Goal: Ask a question

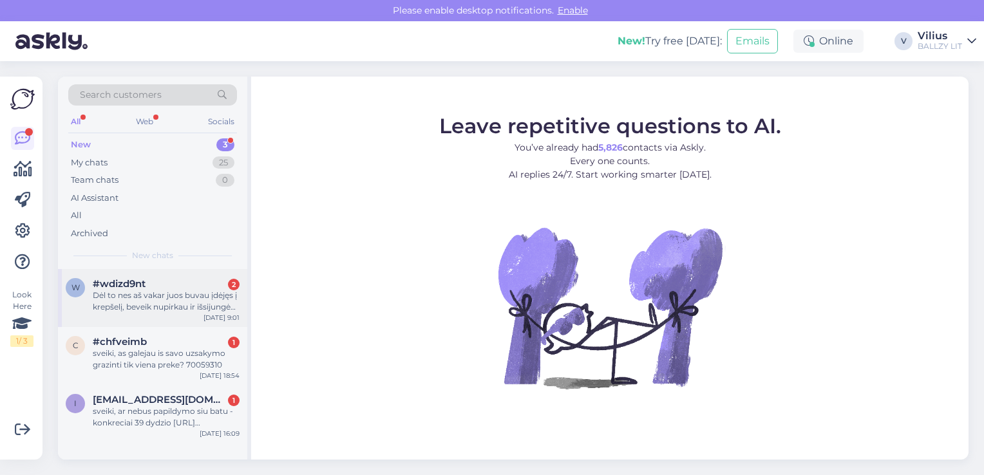
click at [160, 310] on div "Dėl to nes aš vakar juos buvau įdėjęs į krepšelį, beveik nupirkau ir išsijungė …" at bounding box center [166, 301] width 147 height 23
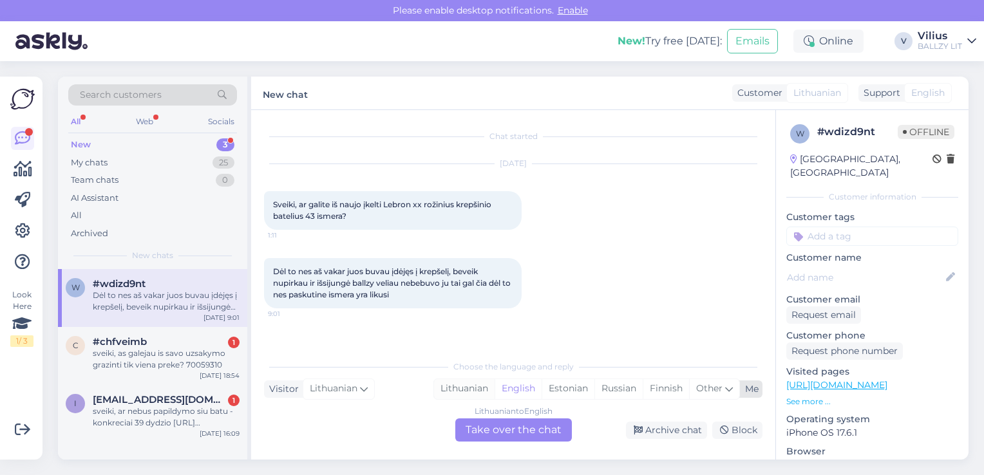
click at [456, 391] on div "Lithuanian" at bounding box center [464, 388] width 61 height 19
click at [491, 425] on div "Lithuanian to Lithuanian Take over the chat" at bounding box center [513, 429] width 117 height 23
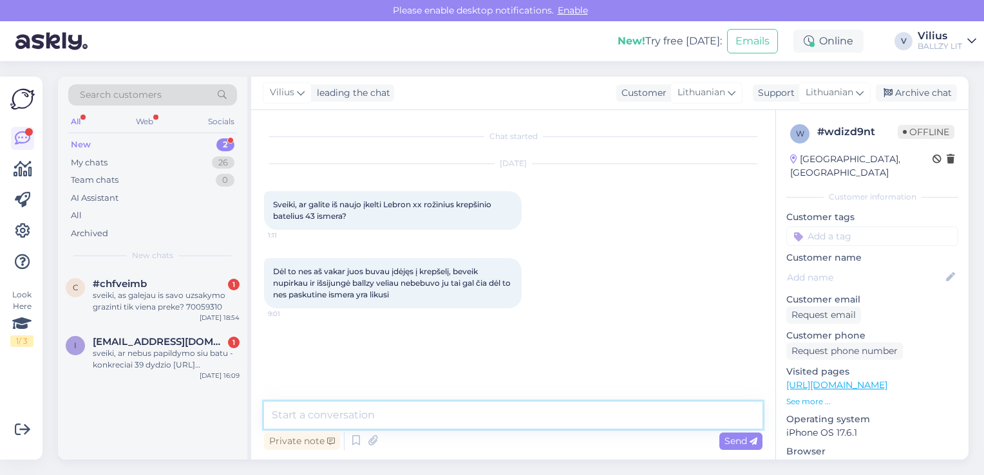
click at [466, 412] on textarea at bounding box center [513, 415] width 498 height 27
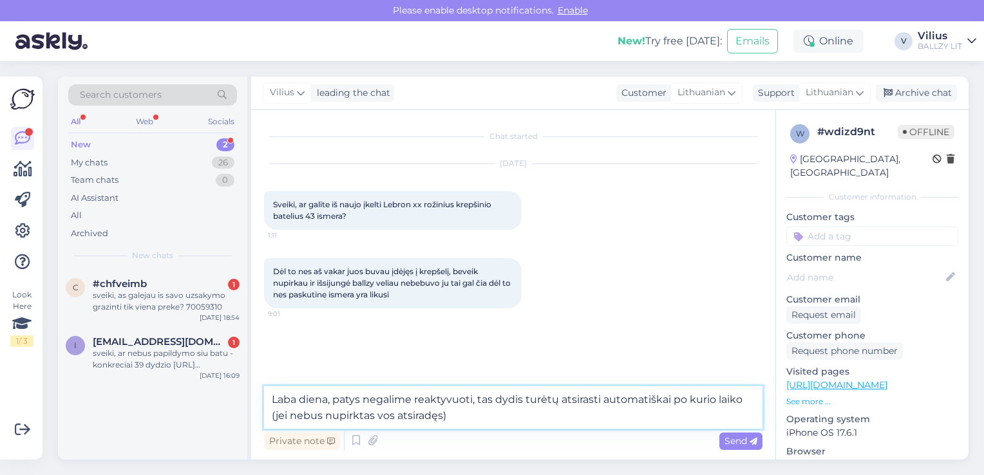
type textarea "Laba diena, patys negalime reaktyvuoti, tas dydis turėtų atsirasti automatiškai…"
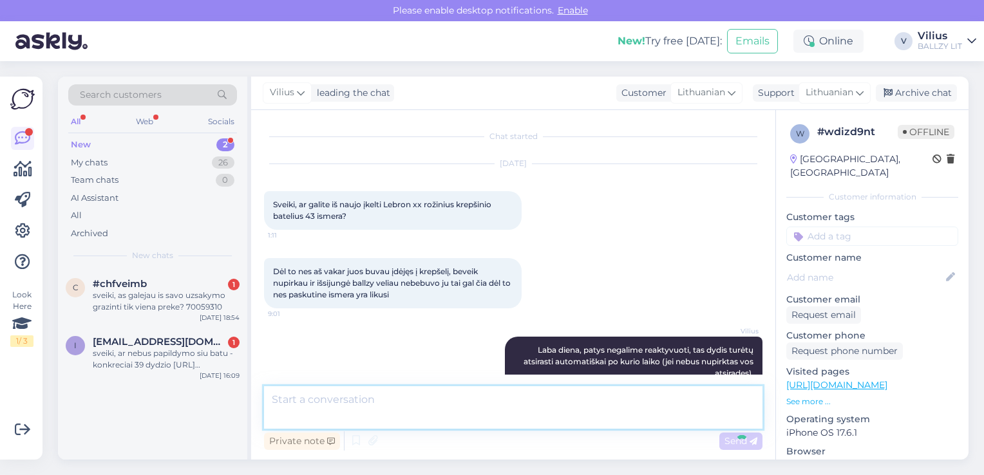
scroll to position [10, 0]
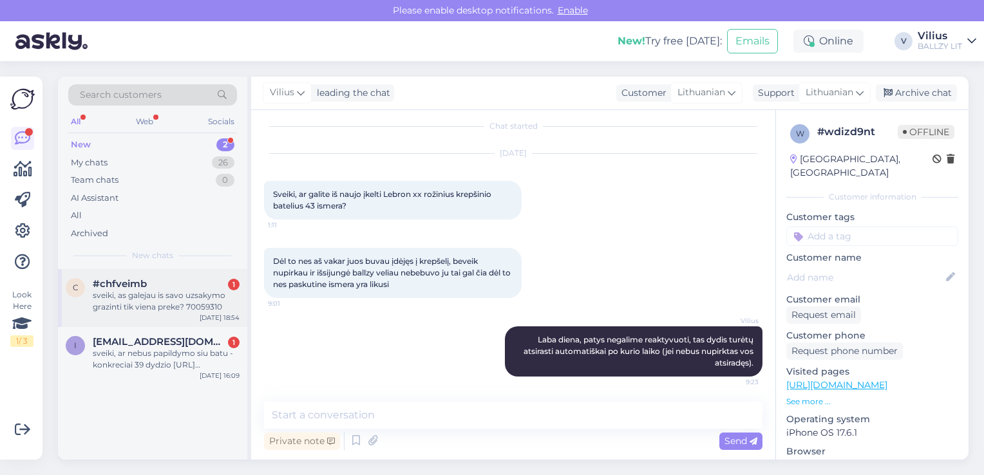
click at [156, 297] on div "sveiki, as galejau is savo uzsakymo grazinti tik viena preke? 70059310" at bounding box center [166, 301] width 147 height 23
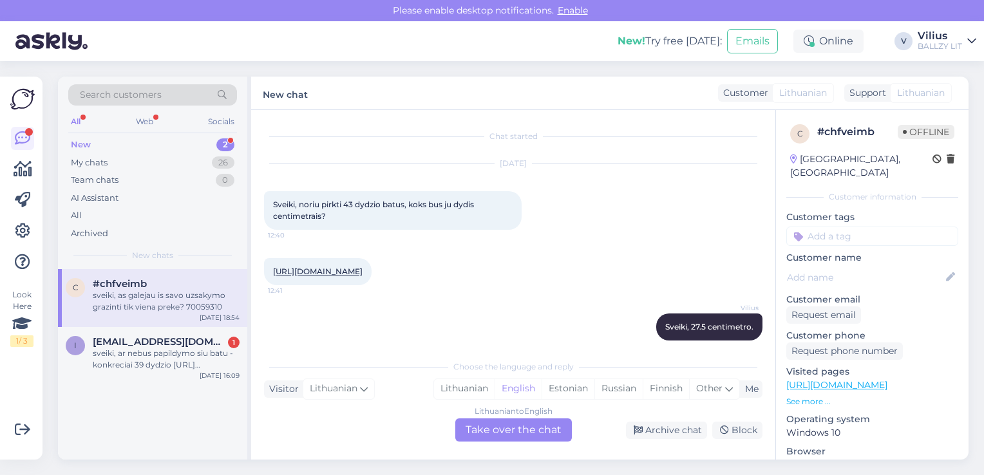
scroll to position [1357, 0]
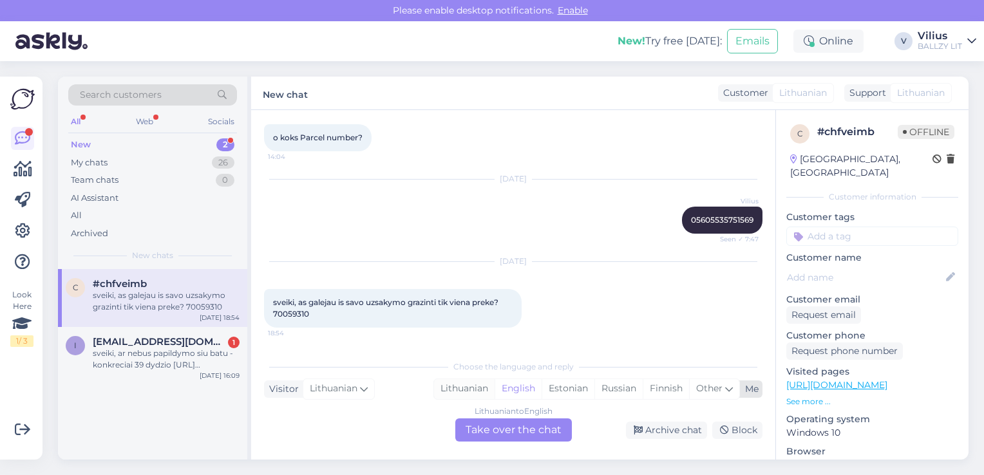
click at [462, 388] on div "Lithuanian" at bounding box center [464, 388] width 61 height 19
click at [504, 427] on div "Lithuanian to Lithuanian Take over the chat" at bounding box center [513, 429] width 117 height 23
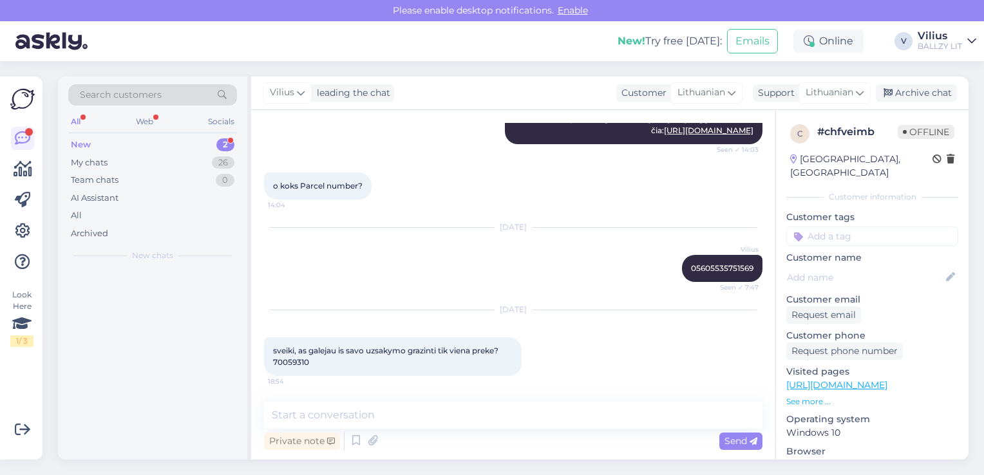
scroll to position [1309, 0]
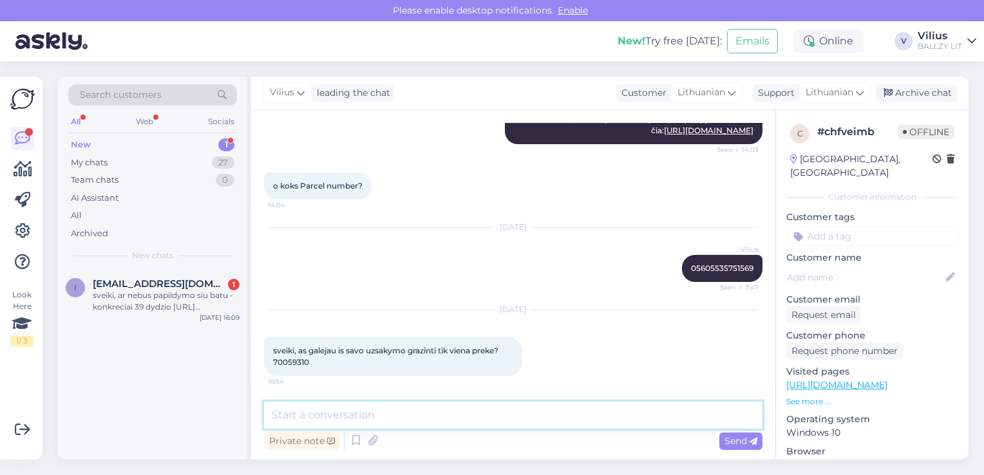
click at [449, 418] on textarea at bounding box center [513, 415] width 498 height 27
